Goal: Task Accomplishment & Management: Use online tool/utility

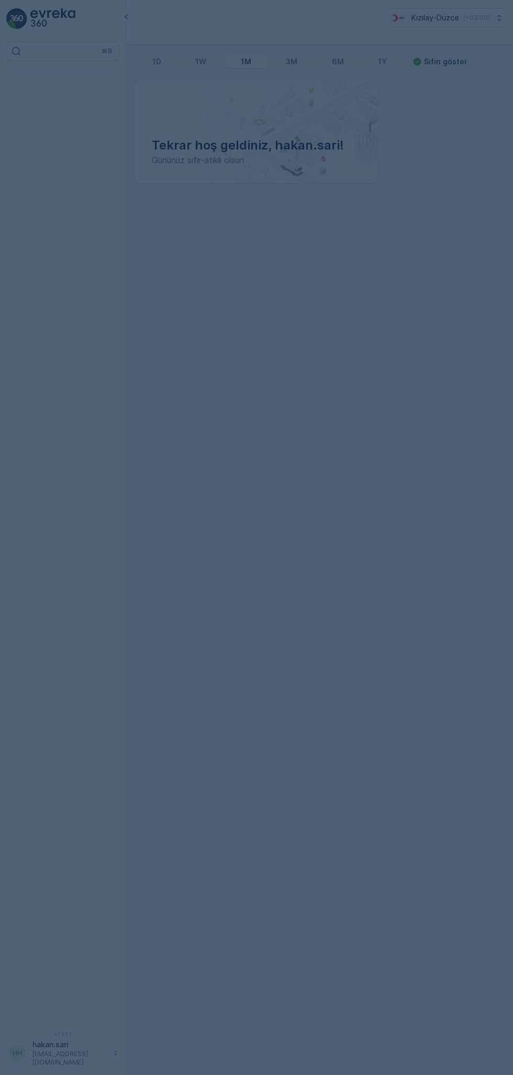
click at [299, 647] on div at bounding box center [256, 537] width 513 height 1075
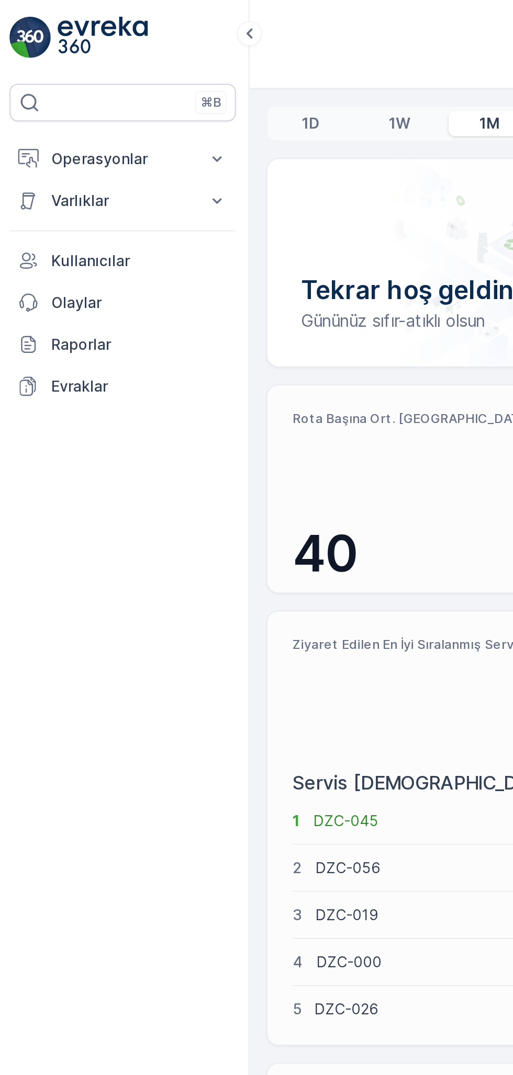
click at [48, 90] on button "Varlıklar" at bounding box center [62, 100] width 113 height 21
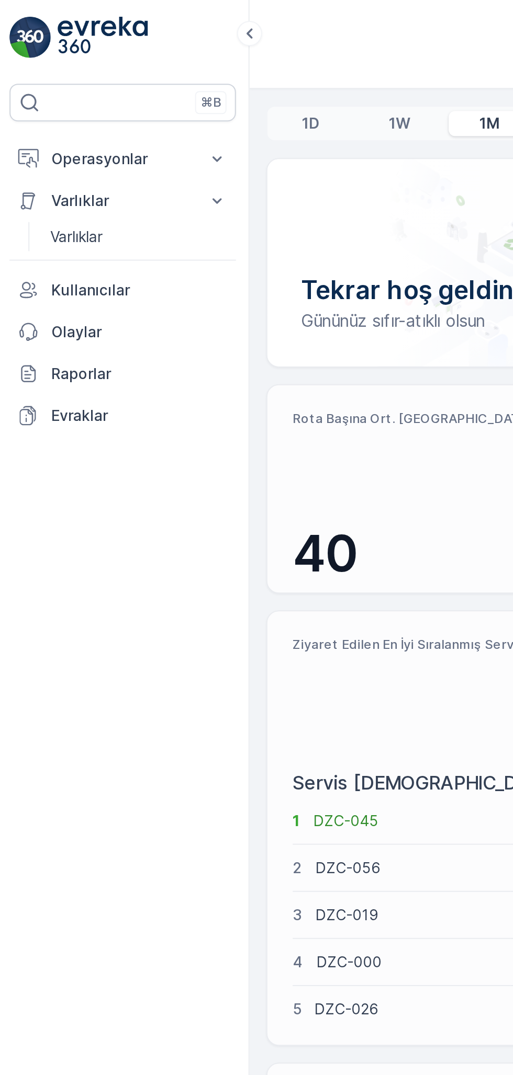
click at [40, 72] on button "Operasyonlar" at bounding box center [62, 79] width 113 height 21
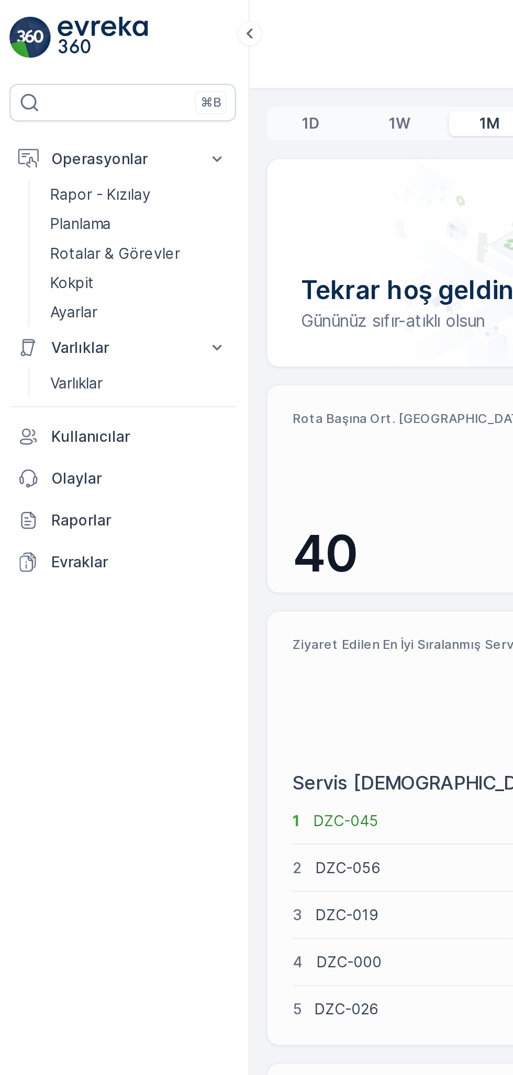
click at [40, 146] on link "Kokpit" at bounding box center [70, 141] width 97 height 15
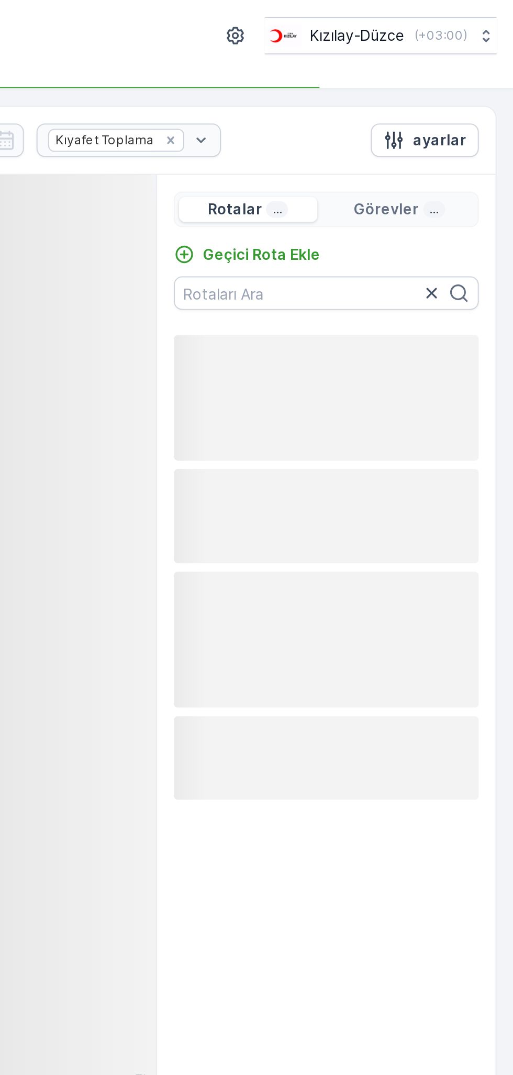
click at [388, 122] on p "Geçici Rota Ekle" at bounding box center [387, 127] width 59 height 10
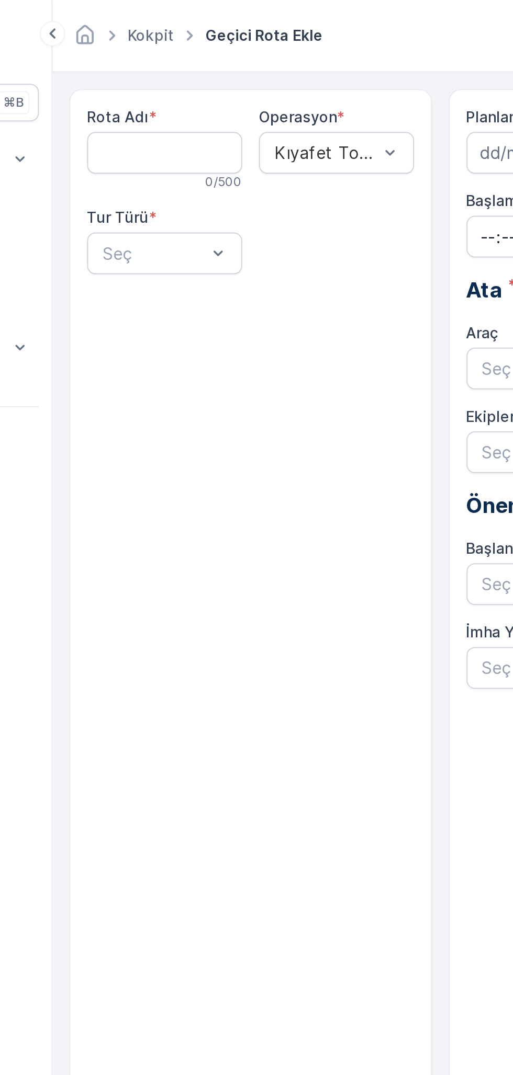
click at [175, 71] on Adı "Rota Adı" at bounding box center [181, 76] width 77 height 21
type Adı "Merkez Köyler"
click at [183, 78] on Adı "Merkez Köyler" at bounding box center [181, 76] width 77 height 21
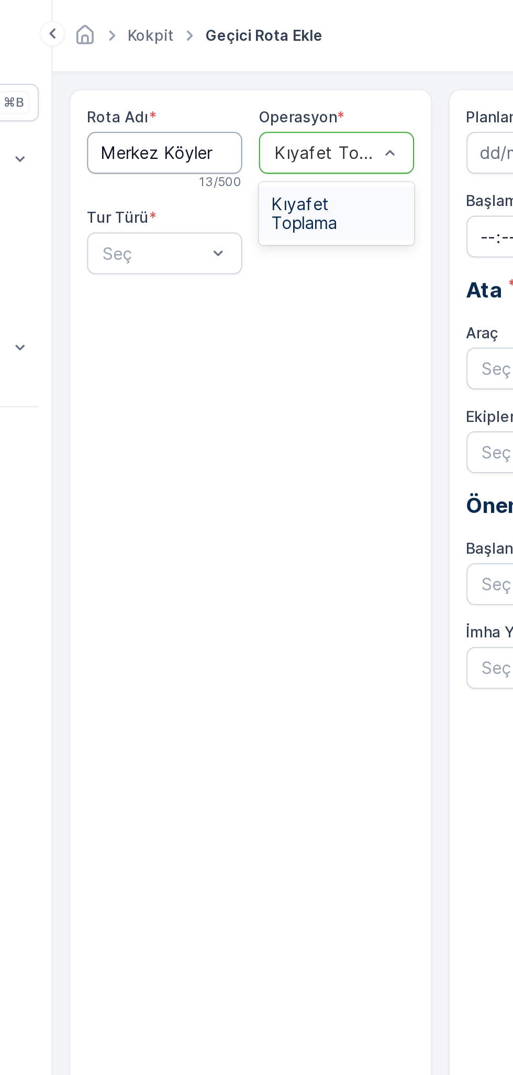
click at [257, 108] on div "Kıyafet Toplama" at bounding box center [267, 106] width 77 height 27
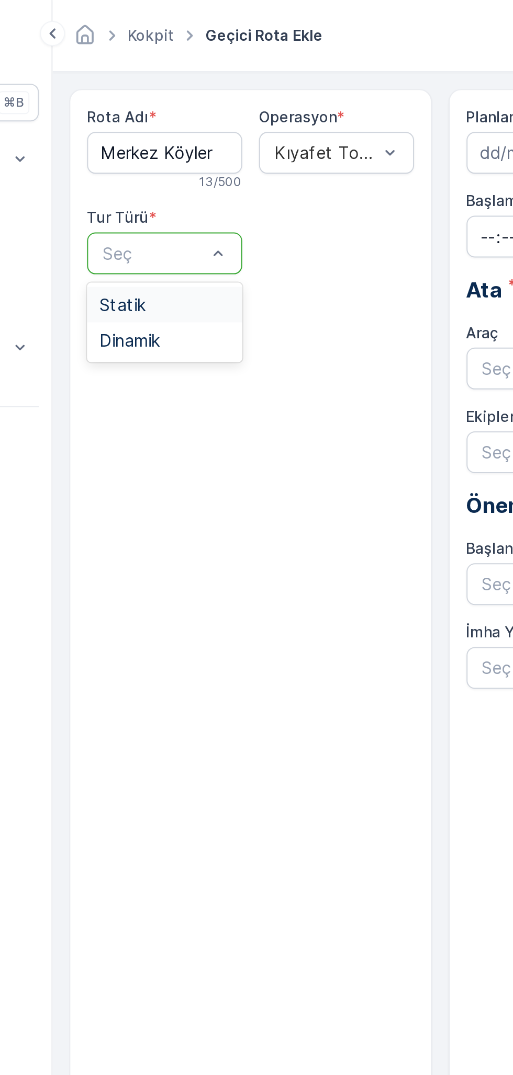
click at [164, 151] on span "Statik" at bounding box center [161, 152] width 23 height 9
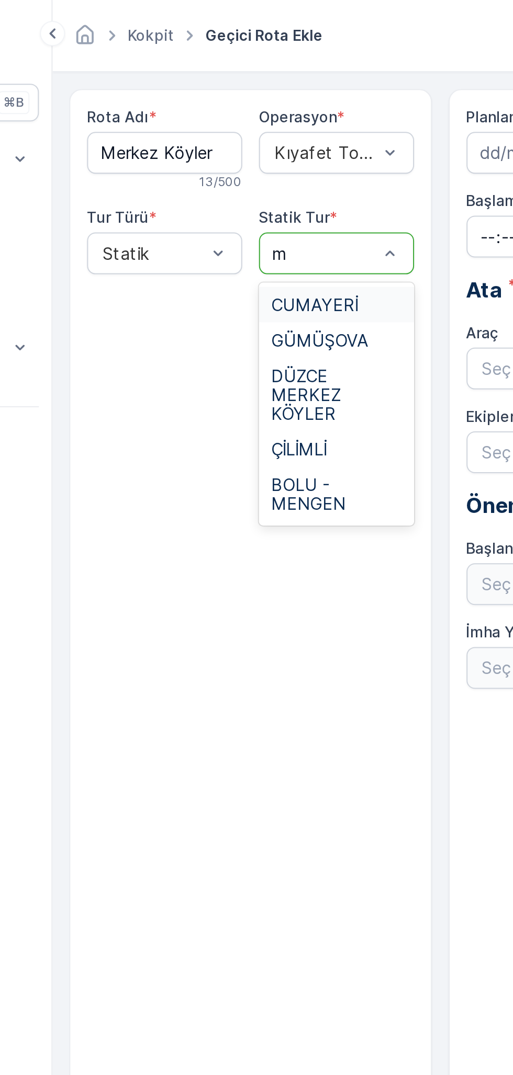
type input "me"
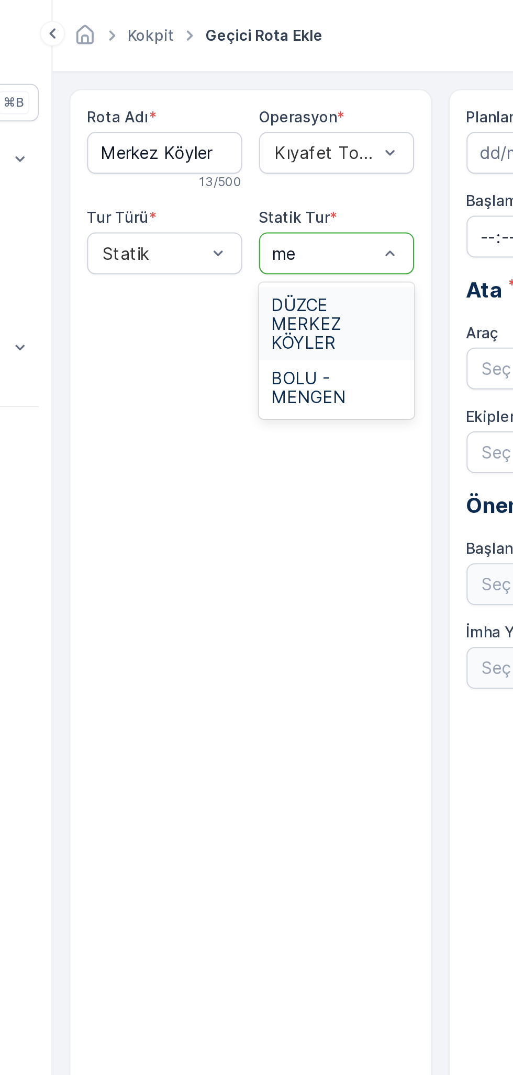
click at [266, 153] on span "DÜZCE MERKEZ KÖYLER" at bounding box center [267, 162] width 65 height 28
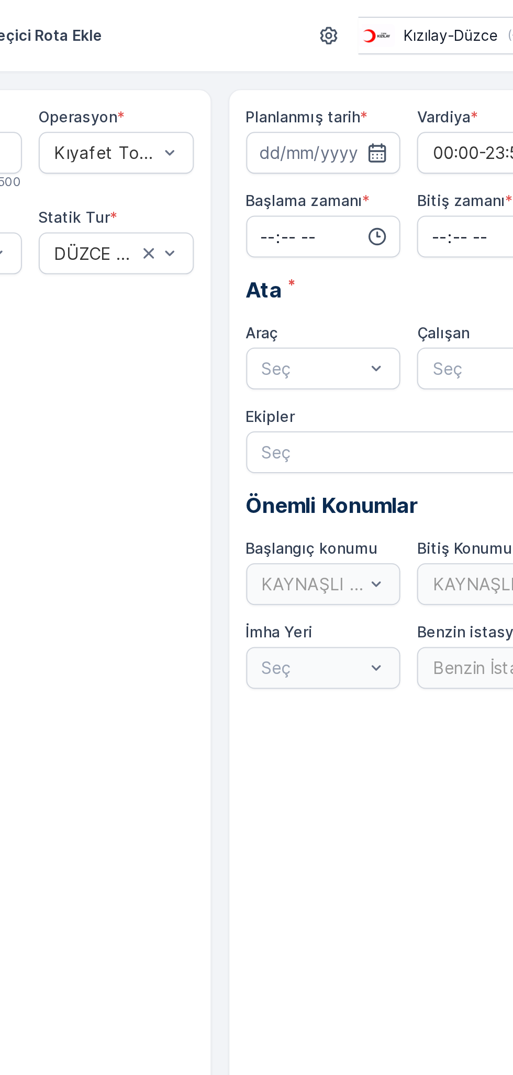
click at [353, 71] on input at bounding box center [371, 76] width 77 height 21
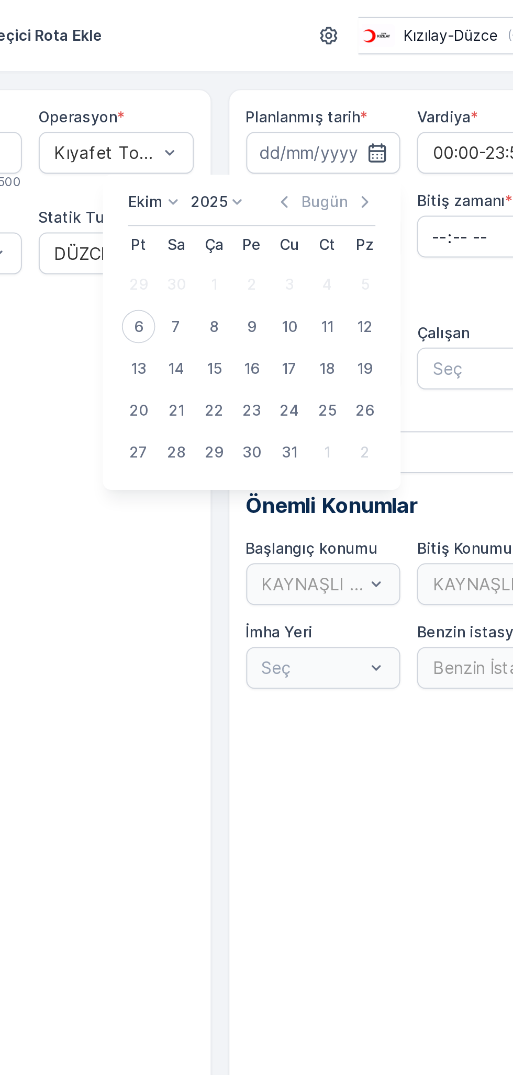
click at [277, 166] on div "6" at bounding box center [278, 163] width 17 height 17
type input "[DATE]"
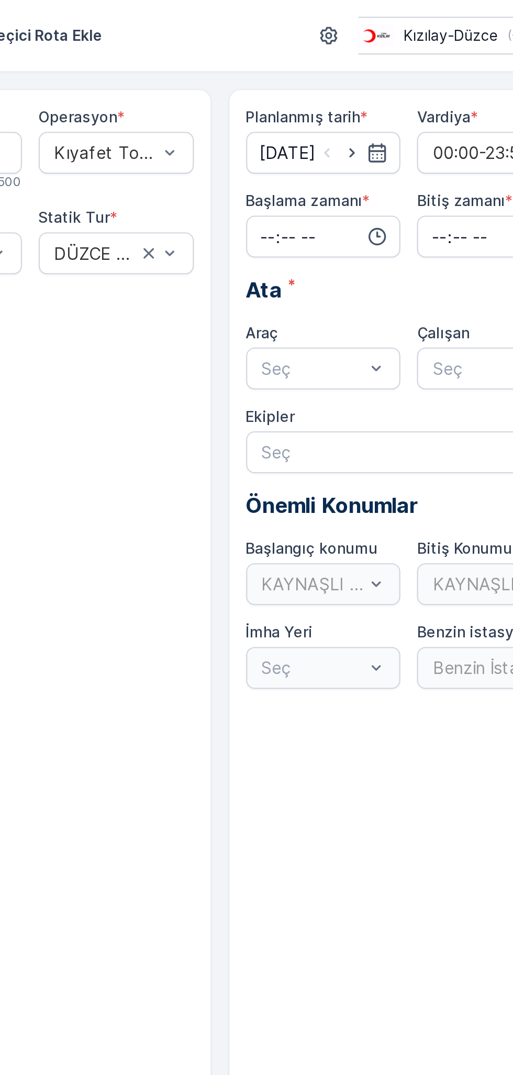
click at [345, 114] on input "time" at bounding box center [371, 118] width 77 height 21
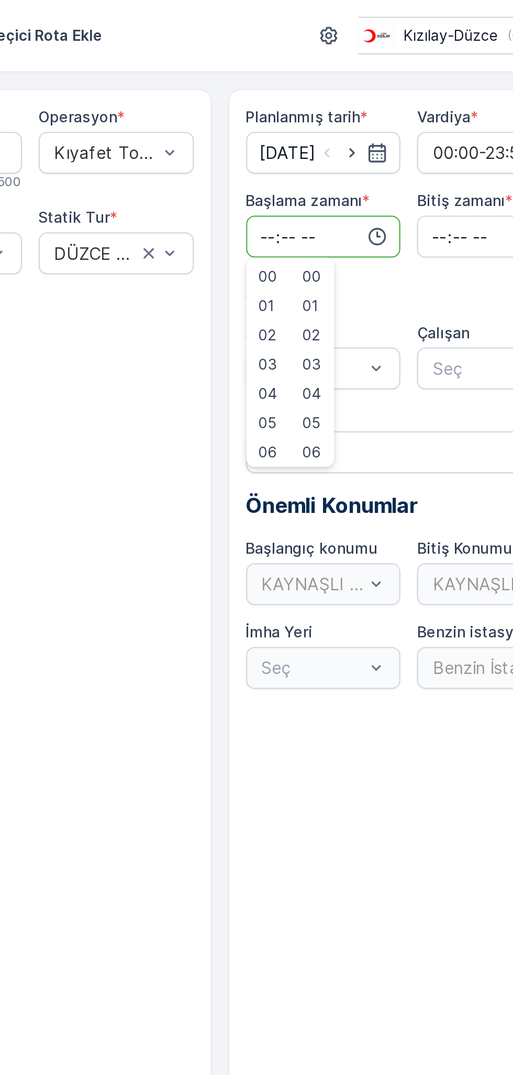
click at [362, 118] on input "time" at bounding box center [371, 118] width 77 height 21
type input "08:00"
click at [441, 115] on input "time" at bounding box center [456, 118] width 77 height 21
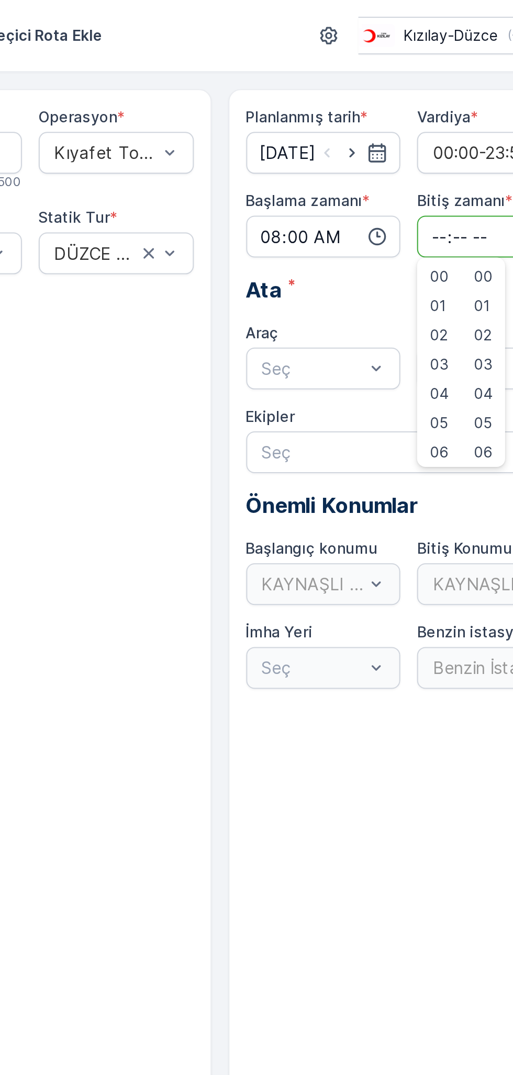
type input "19:00"
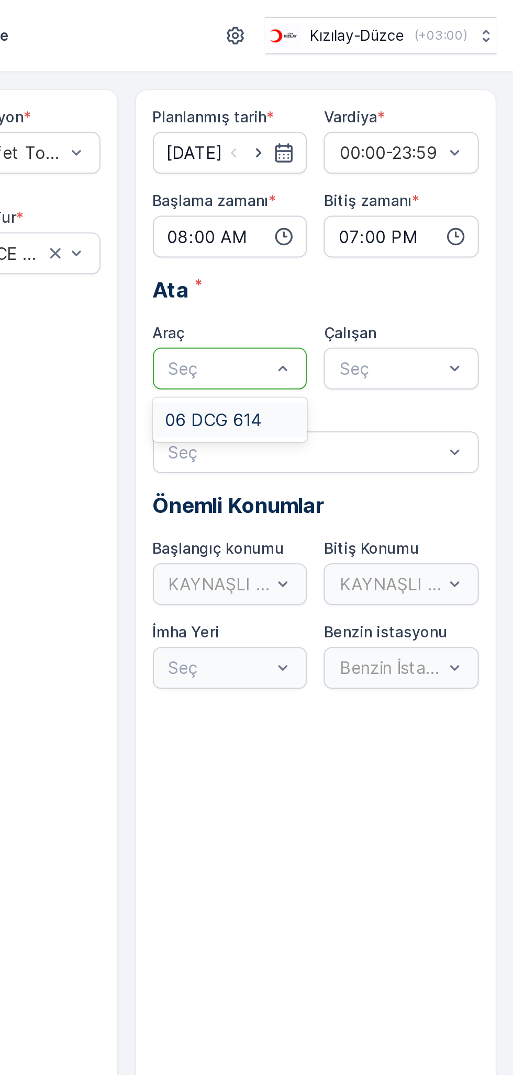
click at [364, 201] on div "06 DCG 614" at bounding box center [371, 210] width 77 height 18
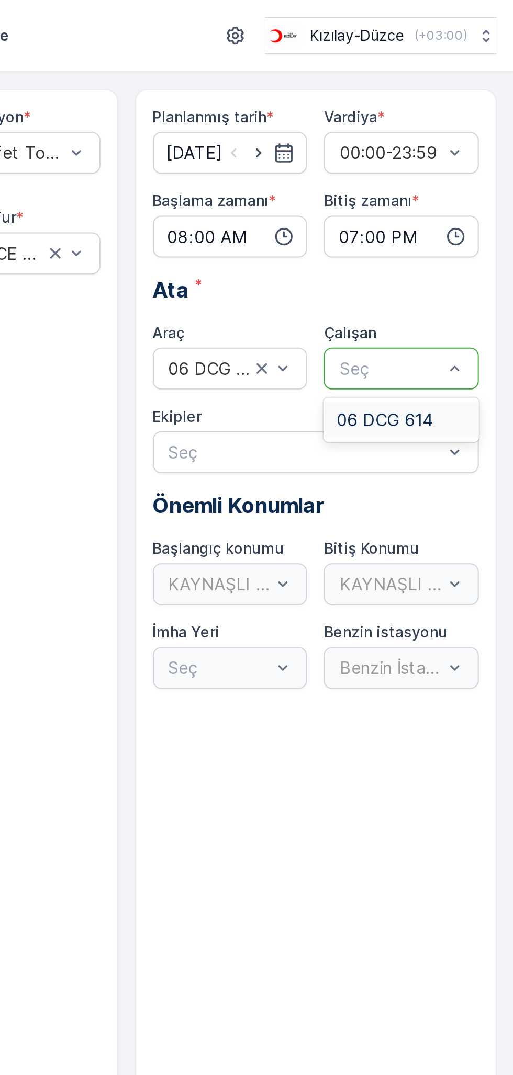
click at [444, 208] on span "06 DCG 614" at bounding box center [448, 209] width 48 height 9
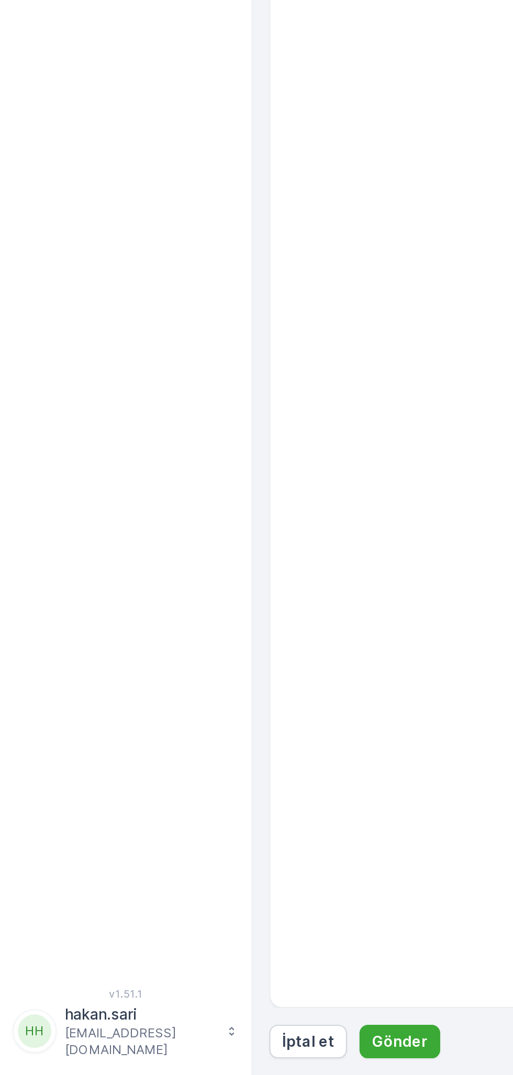
click at [200, 1057] on p "Gönder" at bounding box center [200, 1059] width 28 height 10
